Goal: Task Accomplishment & Management: Use online tool/utility

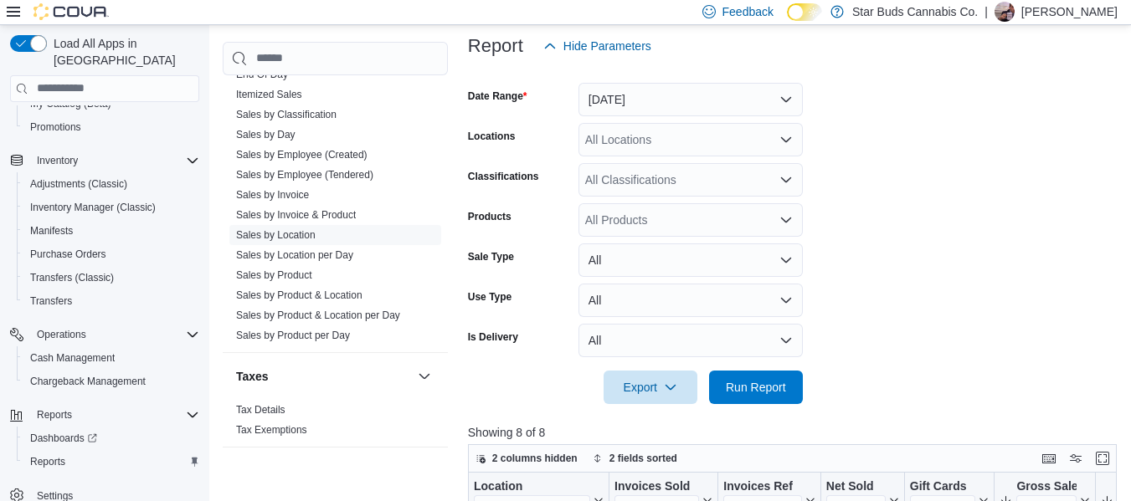
scroll to position [577, 0]
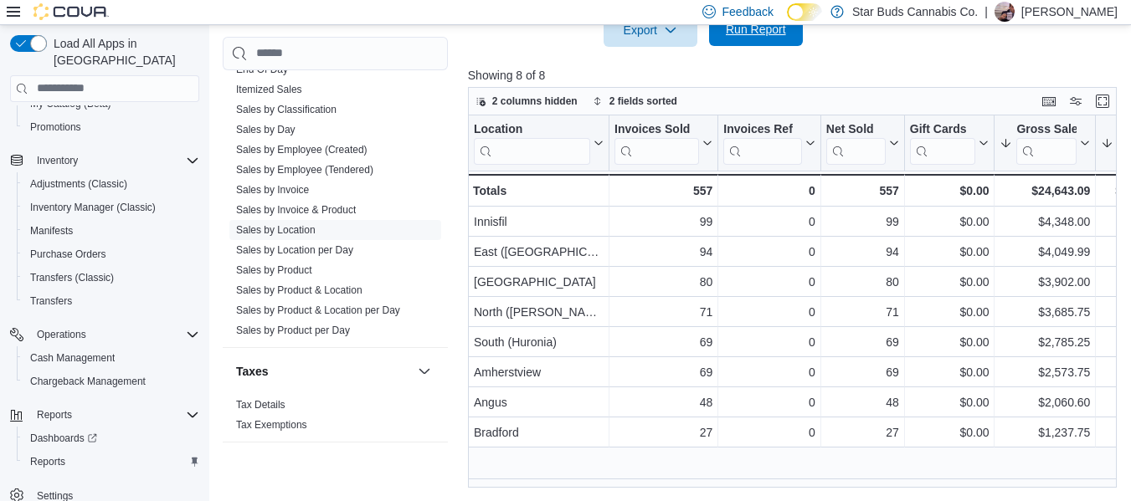
click at [758, 39] on span "Run Report" at bounding box center [756, 29] width 74 height 33
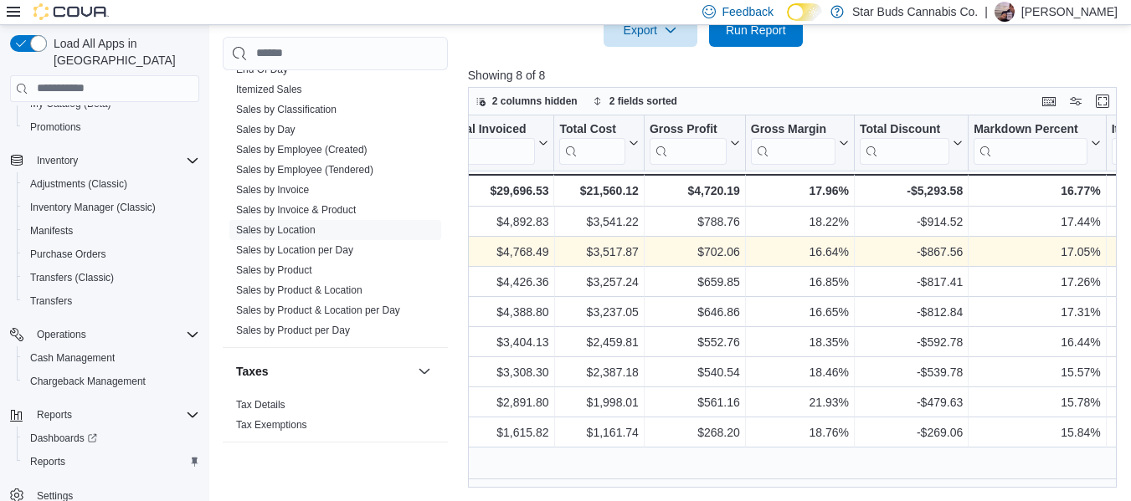
scroll to position [0, 819]
click at [745, 46] on div "Export Run Report" at bounding box center [635, 29] width 335 height 33
click at [784, 33] on span "Run Report" at bounding box center [756, 29] width 60 height 17
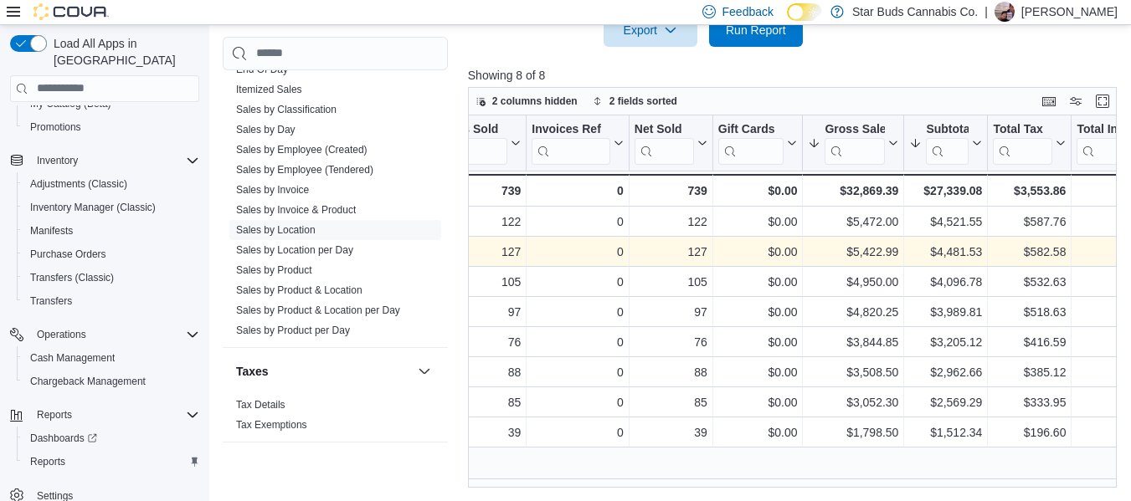
scroll to position [0, 0]
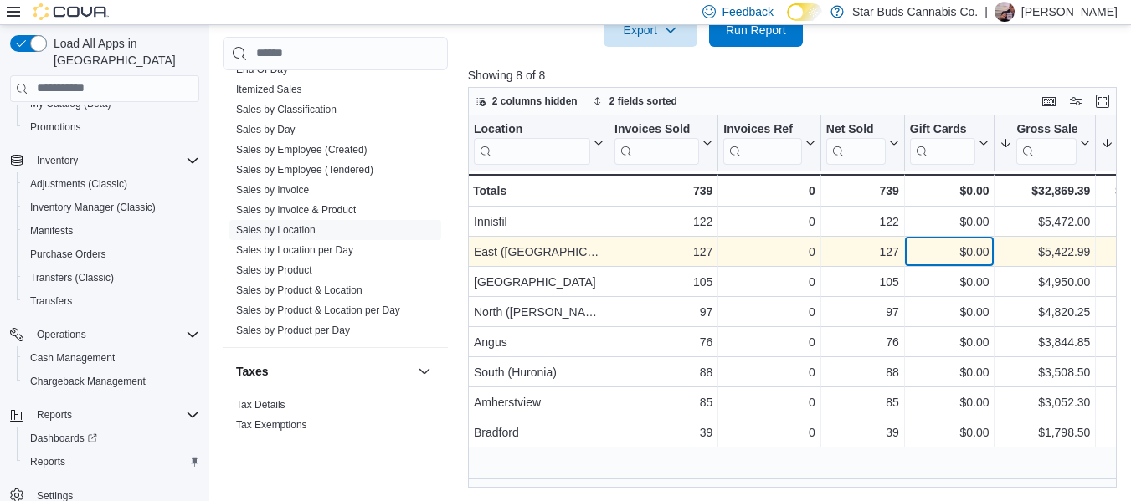
click at [964, 265] on div "$0.00 - Gift Card Sales, column 5, row 2" at bounding box center [950, 252] width 90 height 30
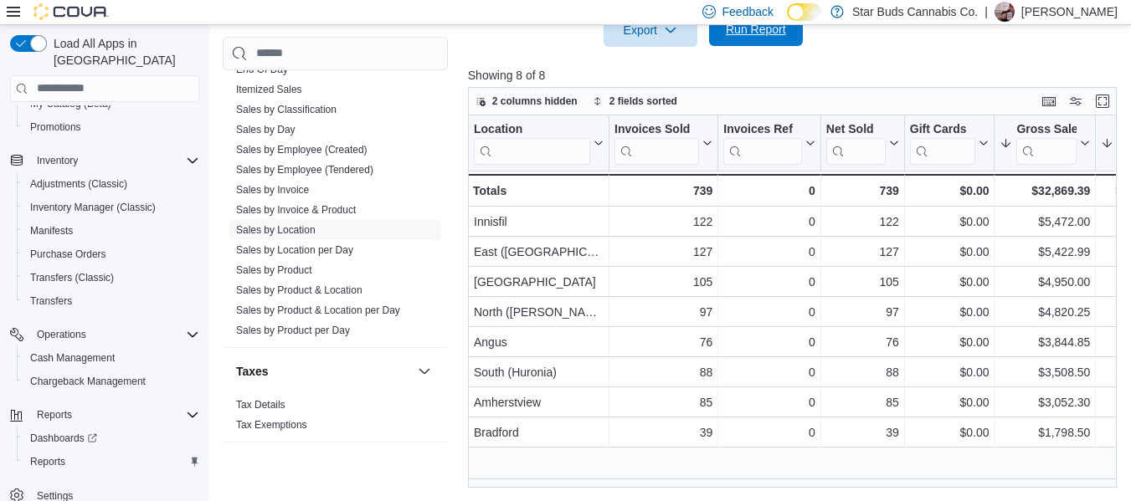
click at [763, 33] on span "Run Report" at bounding box center [756, 29] width 60 height 17
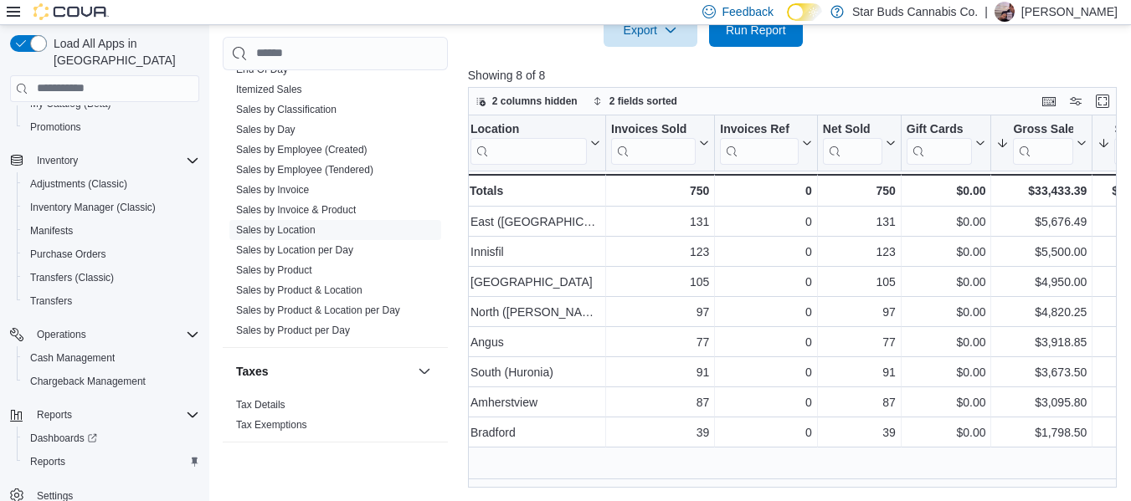
click at [1062, 52] on div at bounding box center [795, 57] width 655 height 20
click at [776, 37] on span "Run Report" at bounding box center [756, 29] width 60 height 17
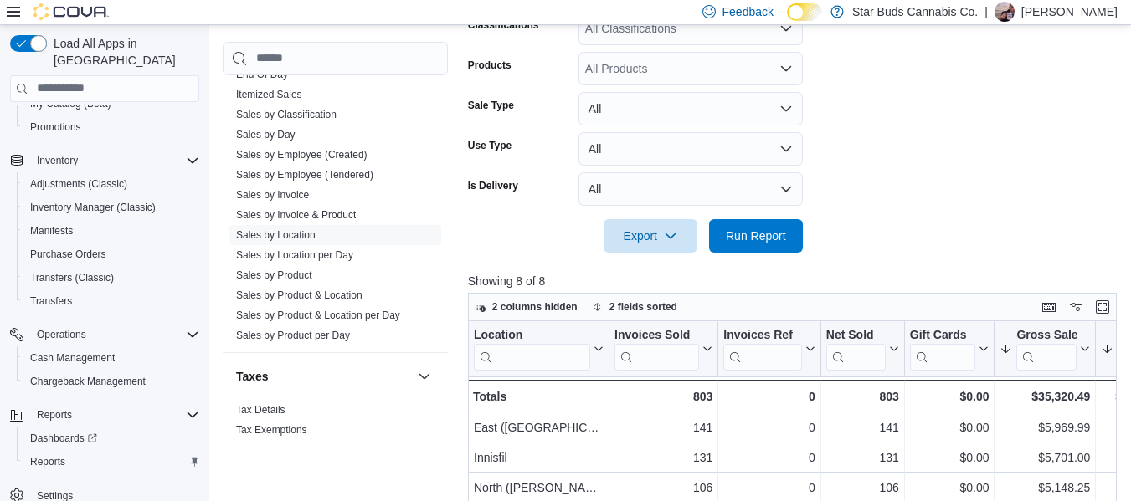
scroll to position [372, 0]
click at [752, 238] on span "Run Report" at bounding box center [756, 234] width 60 height 17
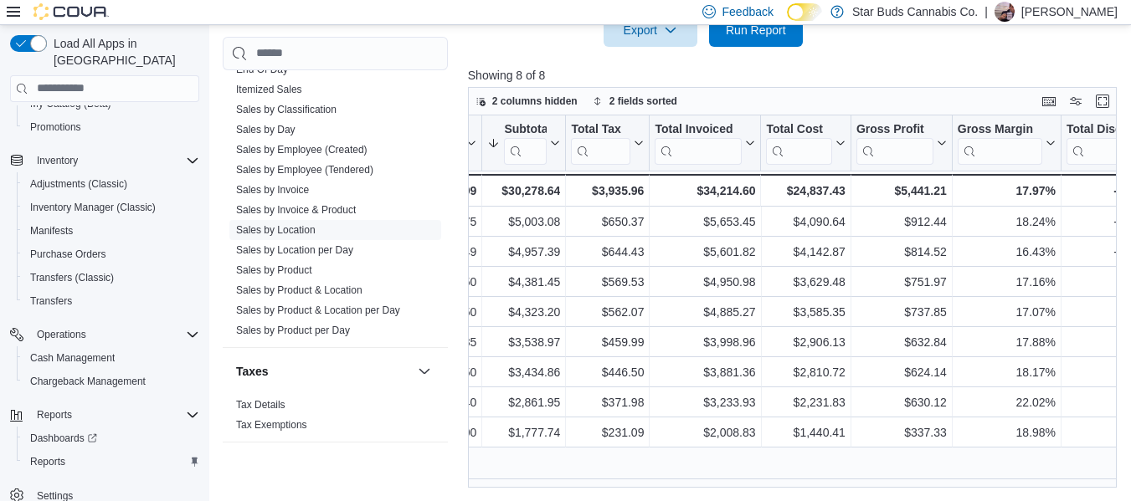
scroll to position [0, 615]
